Goal: Register for event/course

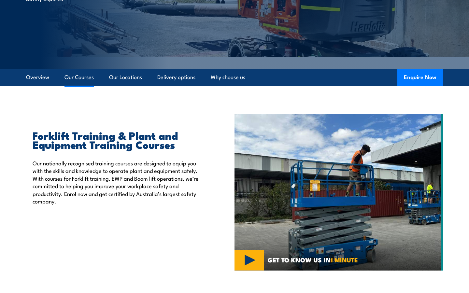
scroll to position [118, 0]
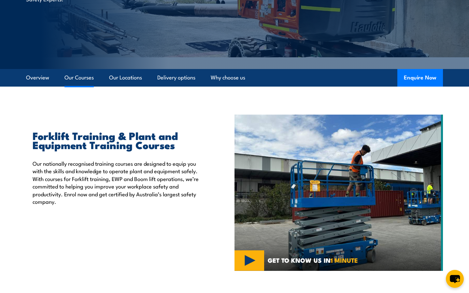
click at [85, 79] on link "Our Courses" at bounding box center [78, 77] width 29 height 17
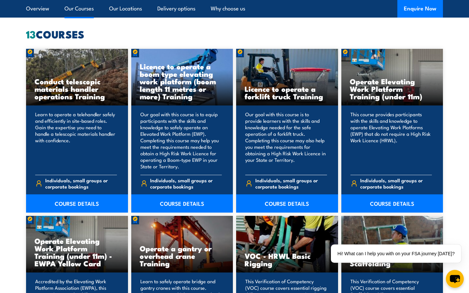
scroll to position [498, 0]
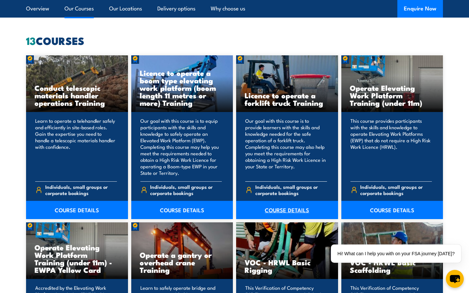
click at [273, 207] on link "COURSE DETAILS" at bounding box center [287, 210] width 102 height 18
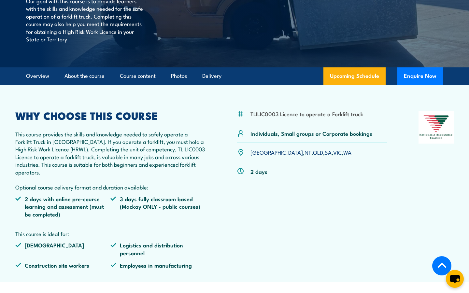
scroll to position [137, 0]
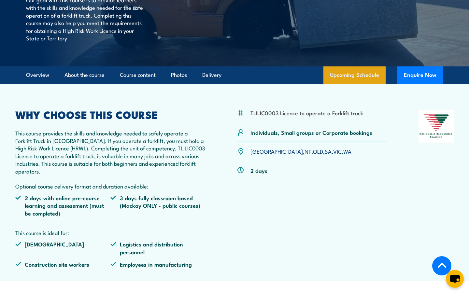
click at [349, 74] on link "Upcoming Schedule" at bounding box center [354, 75] width 62 height 18
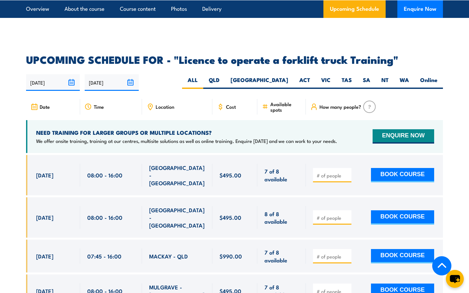
scroll to position [1037, 0]
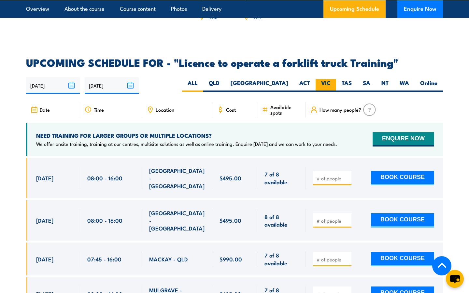
click at [329, 79] on label "VIC" at bounding box center [326, 85] width 21 height 13
click at [330, 79] on input "VIC" at bounding box center [332, 81] width 4 height 4
radio input "true"
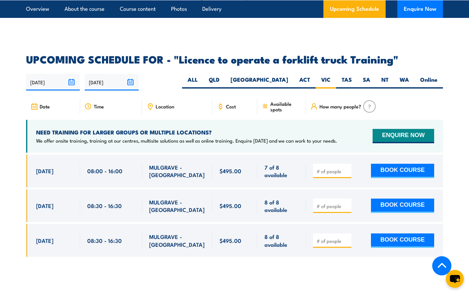
scroll to position [1040, 0]
